Goal: Submit feedback/report problem

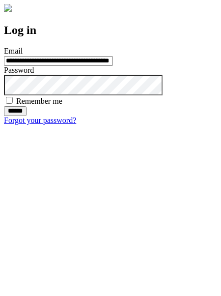
type input "**********"
click at [27, 116] on input "******" at bounding box center [15, 111] width 23 height 10
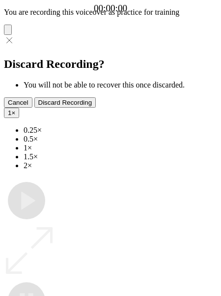
type input "**********"
